Goal: Download file/media

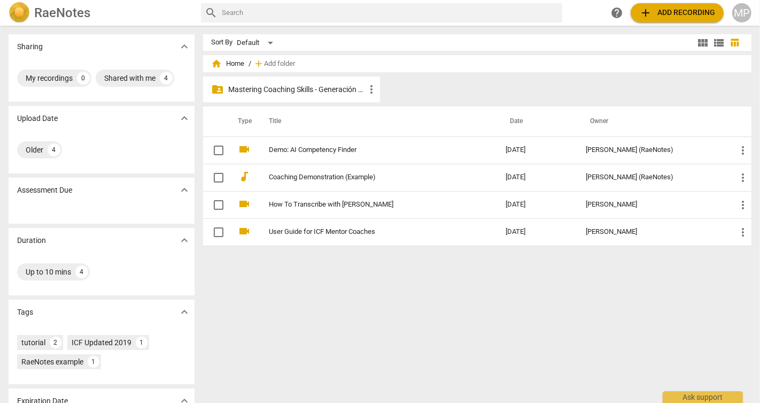
click at [366, 89] on span "more_vert" at bounding box center [371, 89] width 13 height 13
click at [321, 89] on div at bounding box center [380, 201] width 760 height 403
click at [311, 89] on p "Mastering Coaching Skills - Generación 31" at bounding box center [297, 89] width 136 height 11
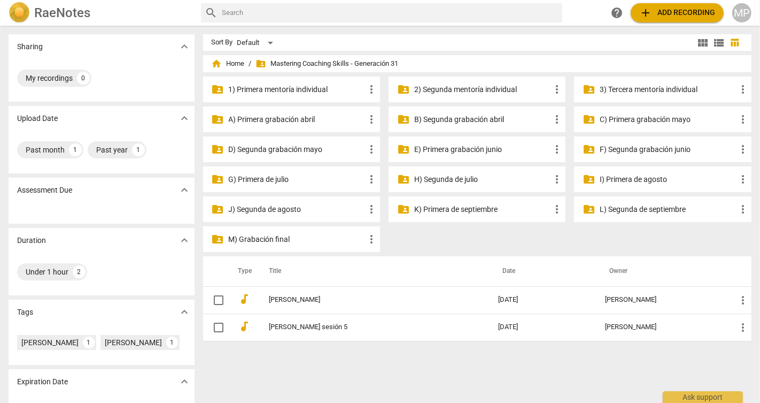
click at [264, 236] on p "M) Grabación final" at bounding box center [297, 239] width 136 height 11
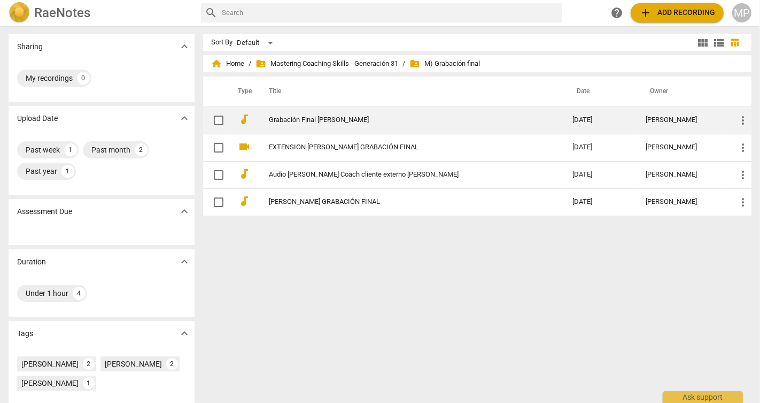
click at [351, 122] on link "Grabación Final [PERSON_NAME]" at bounding box center [402, 120] width 265 height 8
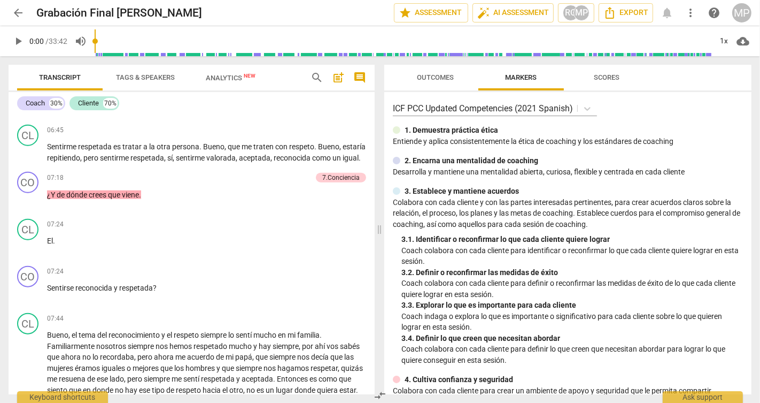
click at [316, 182] on div "7.Conciencia" at bounding box center [341, 178] width 50 height 10
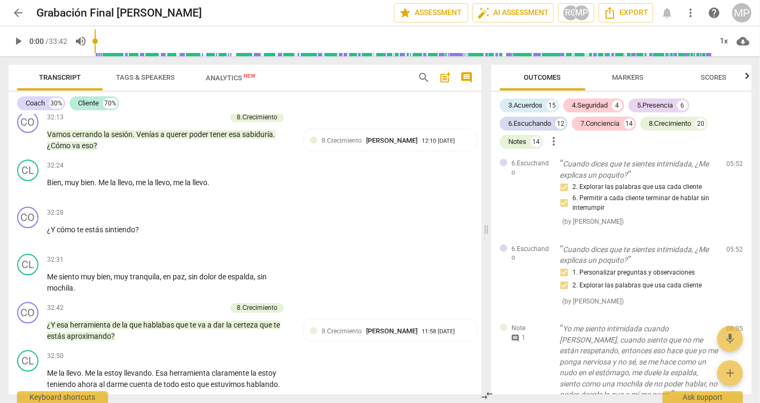
scroll to position [5891, 0]
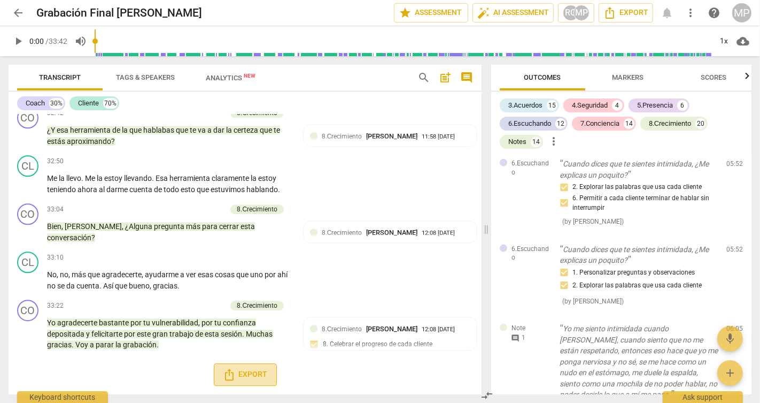
click at [243, 378] on span "Export" at bounding box center [245, 374] width 45 height 13
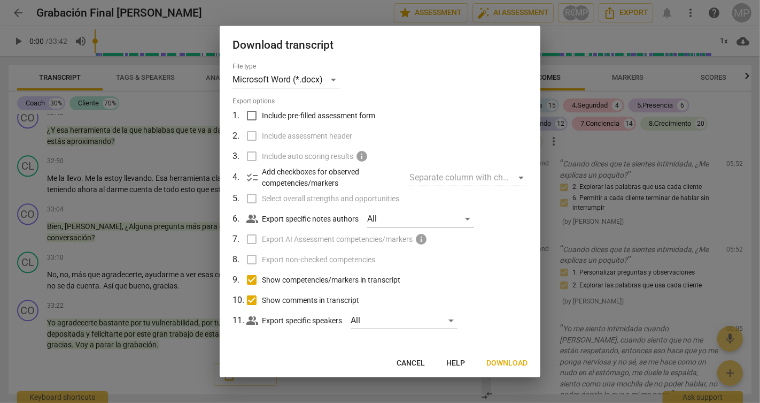
scroll to position [2, 0]
click at [253, 297] on input "Show comments in transcript" at bounding box center [252, 298] width 20 height 20
click at [287, 294] on span "Show comments in transcript" at bounding box center [310, 298] width 97 height 11
click at [262, 294] on input "Show comments in transcript" at bounding box center [252, 298] width 20 height 20
checkbox input "true"
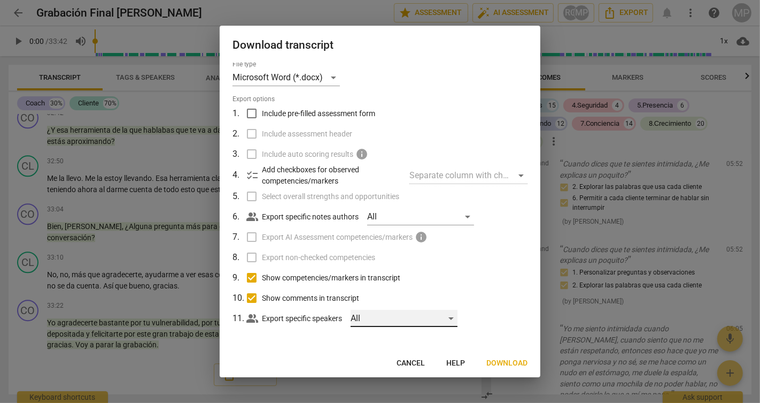
click at [454, 317] on div "All" at bounding box center [404, 318] width 107 height 17
click at [472, 260] on div at bounding box center [380, 201] width 760 height 403
click at [471, 213] on div "All" at bounding box center [420, 216] width 107 height 17
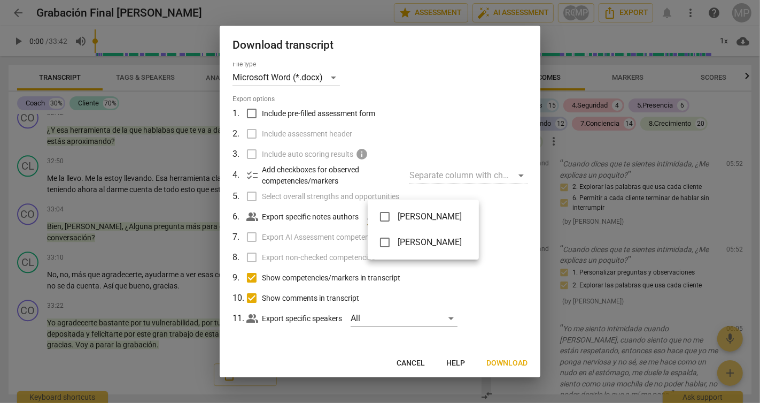
click at [435, 295] on div at bounding box center [380, 201] width 760 height 403
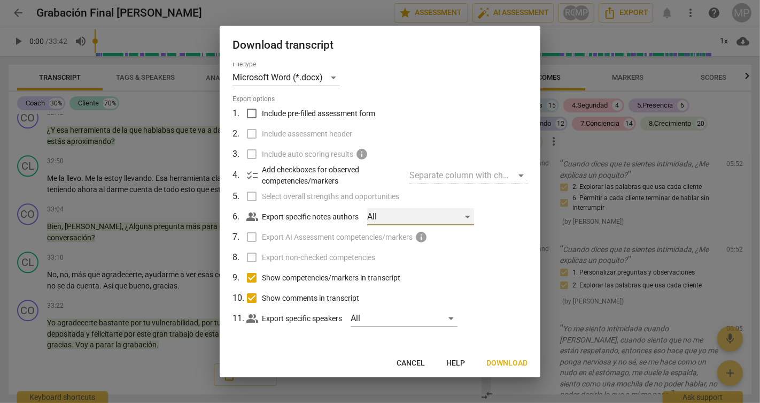
scroll to position [0, 0]
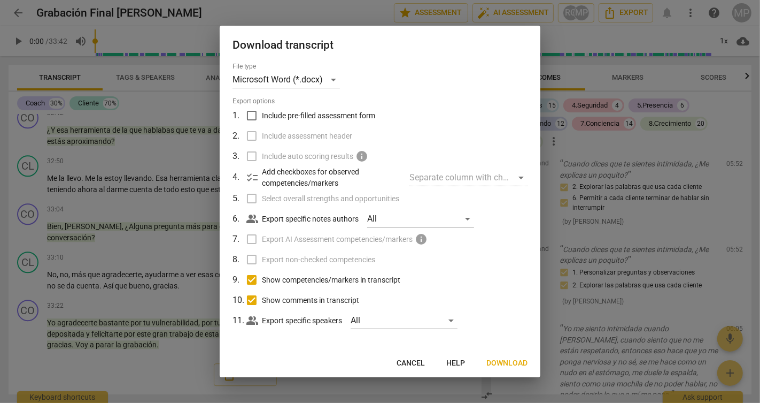
click at [170, 229] on div at bounding box center [380, 201] width 760 height 403
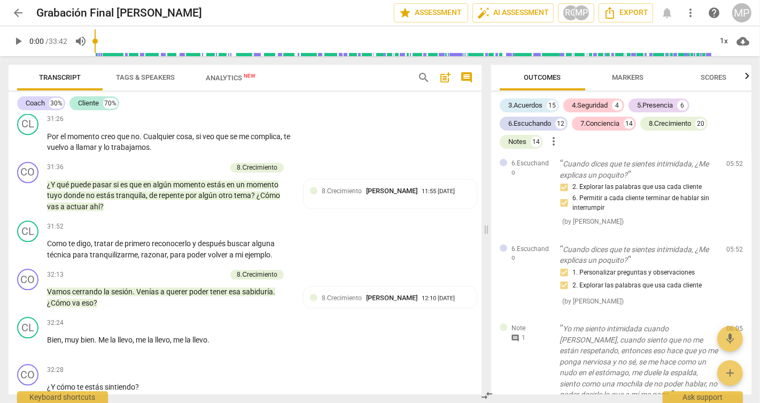
scroll to position [5499, 0]
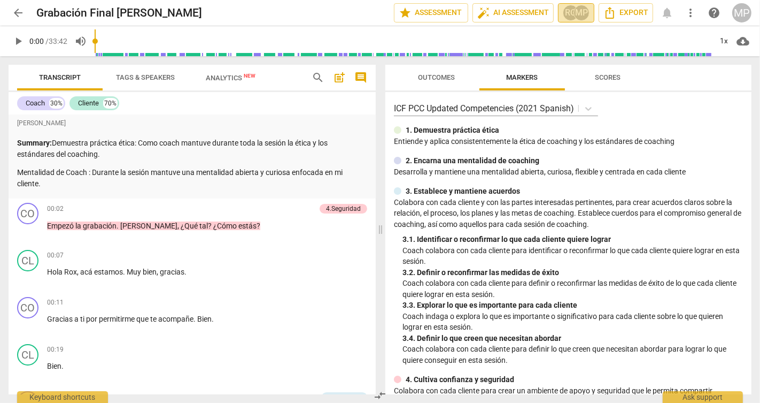
click at [571, 19] on div "RG" at bounding box center [571, 13] width 16 height 16
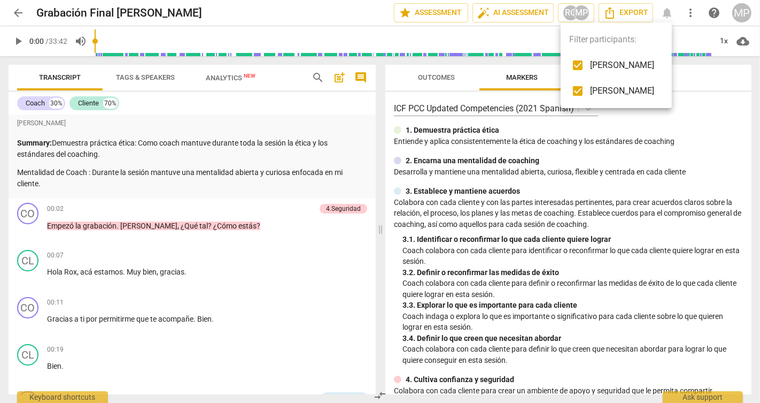
click at [633, 15] on div at bounding box center [380, 201] width 760 height 403
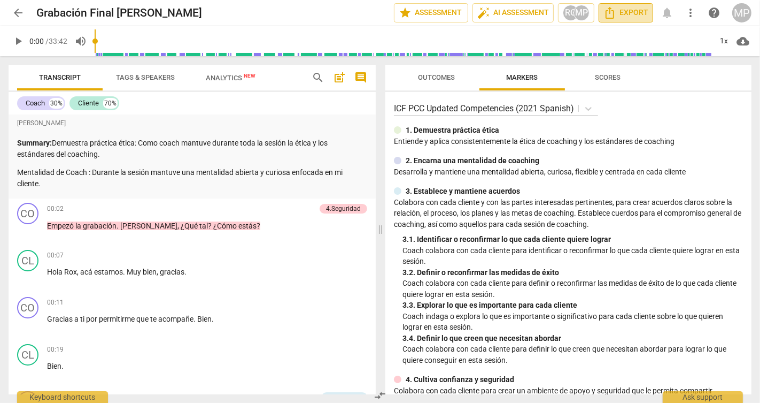
click at [633, 15] on span "Export" at bounding box center [626, 12] width 45 height 13
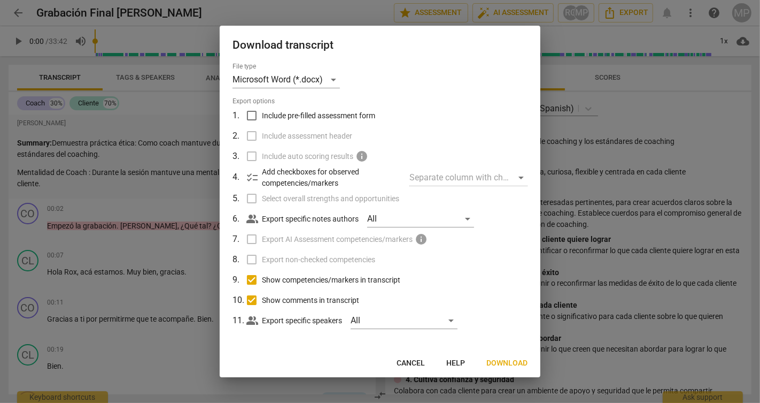
click at [640, 76] on div at bounding box center [380, 201] width 760 height 403
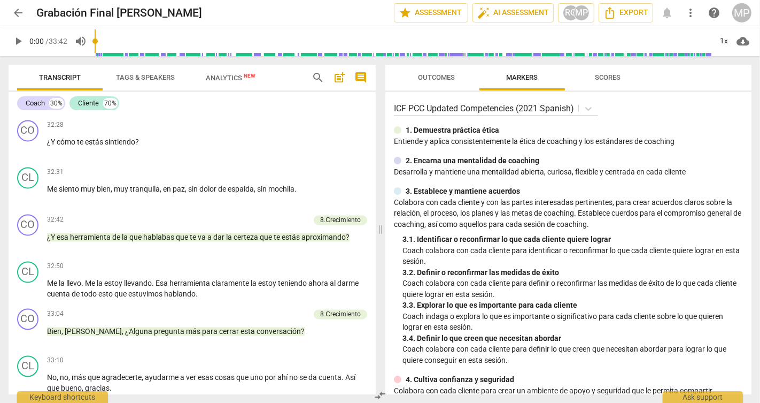
scroll to position [5417, 0]
